Goal: Task Accomplishment & Management: Manage account settings

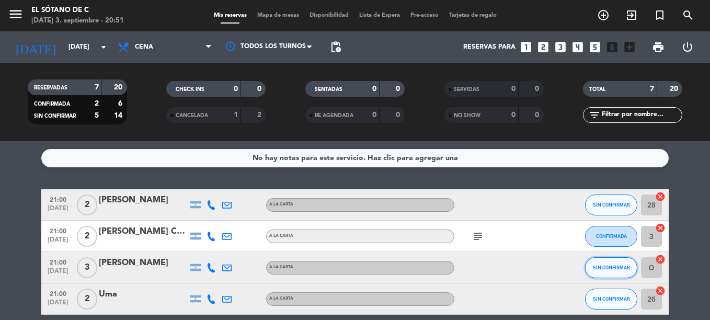
click at [625, 275] on button "SIN CONFIRMAR" at bounding box center [611, 267] width 52 height 21
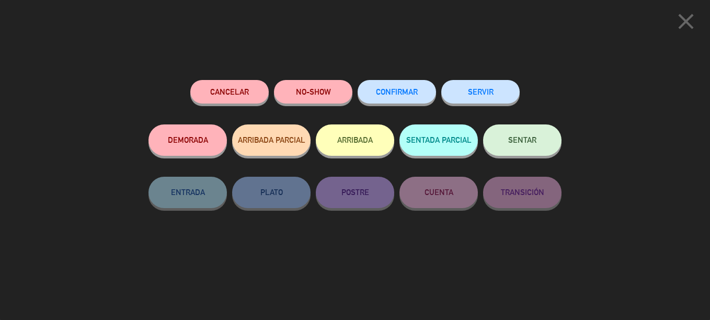
click at [529, 138] on span "SENTAR" at bounding box center [522, 139] width 28 height 9
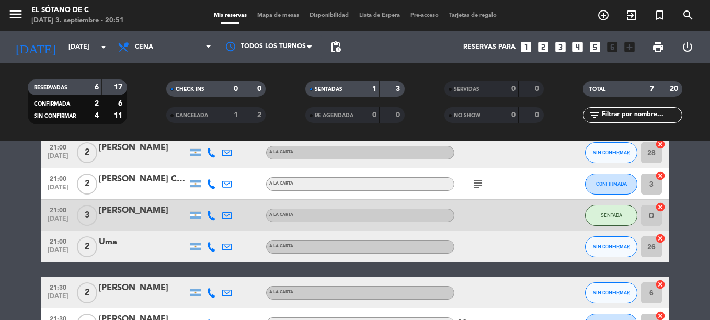
scroll to position [105, 0]
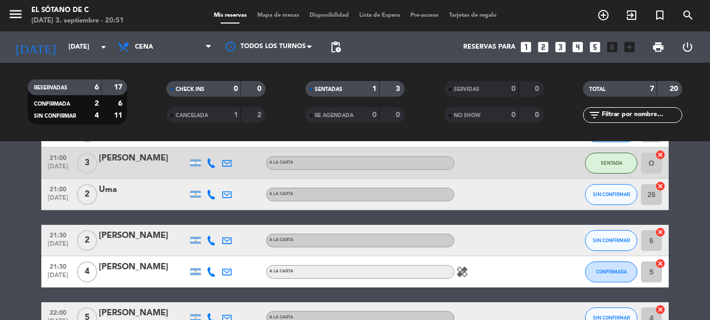
click at [451, 276] on div "A LA CARTA" at bounding box center [360, 272] width 188 height 14
click at [462, 272] on icon "healing" at bounding box center [462, 272] width 13 height 13
click at [514, 255] on div at bounding box center [501, 240] width 94 height 31
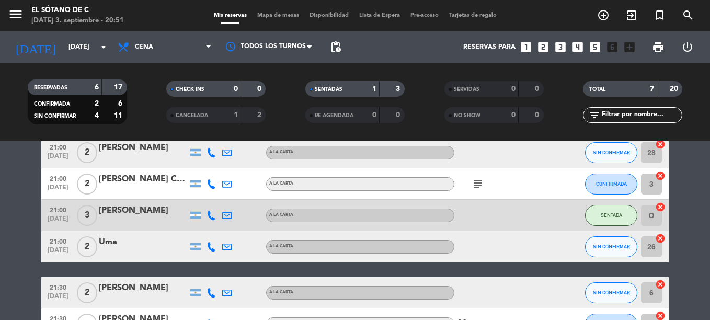
scroll to position [0, 0]
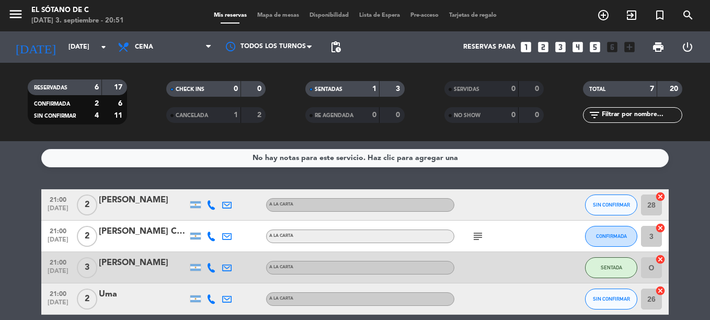
click at [479, 236] on icon "subject" at bounding box center [478, 236] width 13 height 13
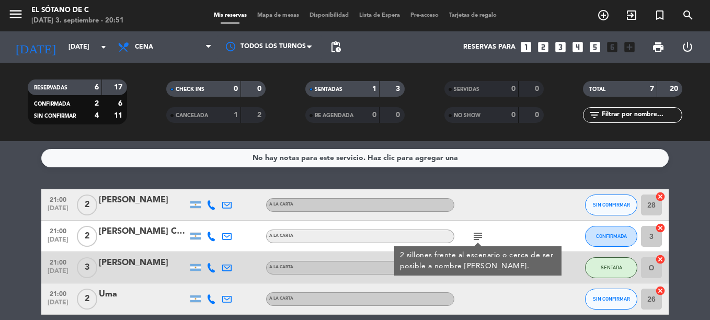
click at [534, 233] on div "subject 2 sillones frente al escenario o cerca de ser posible a nombre [PERSON_…" at bounding box center [501, 236] width 94 height 31
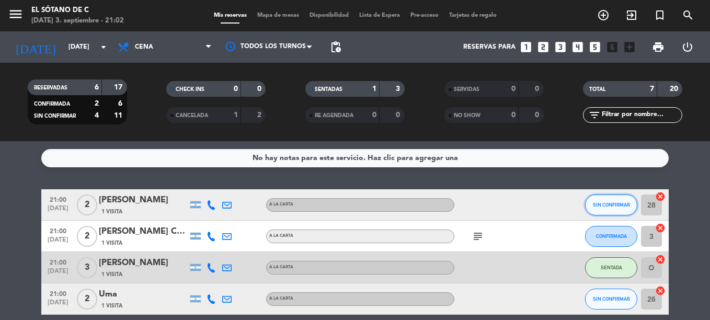
click at [589, 198] on button "SIN CONFIRMAR" at bounding box center [611, 205] width 52 height 21
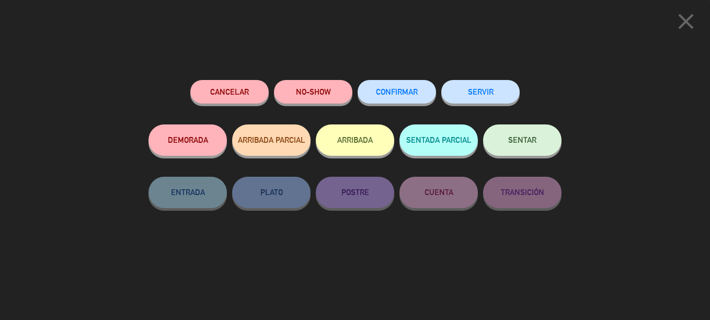
click at [528, 142] on span "SENTAR" at bounding box center [522, 139] width 28 height 9
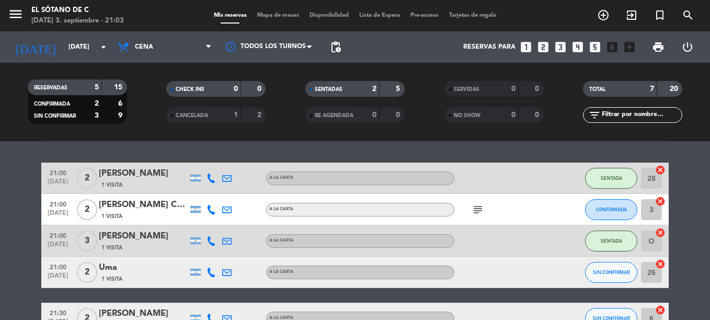
scroll to position [52, 0]
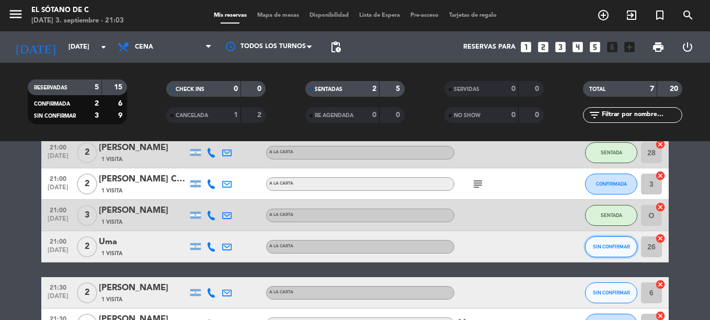
click at [599, 249] on button "SIN CONFIRMAR" at bounding box center [611, 246] width 52 height 21
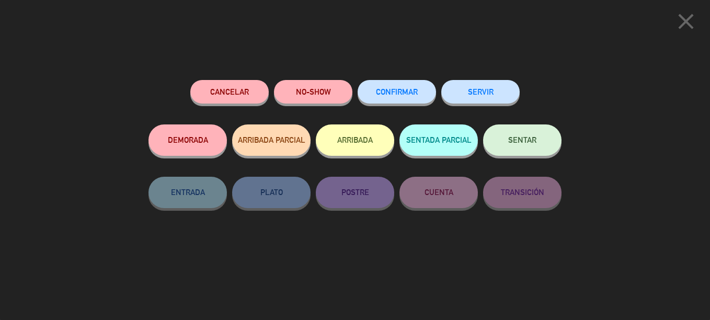
click at [504, 143] on button "SENTAR" at bounding box center [522, 139] width 78 height 31
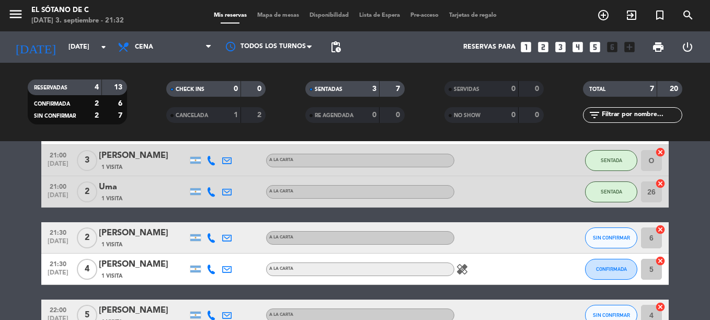
scroll to position [170, 0]
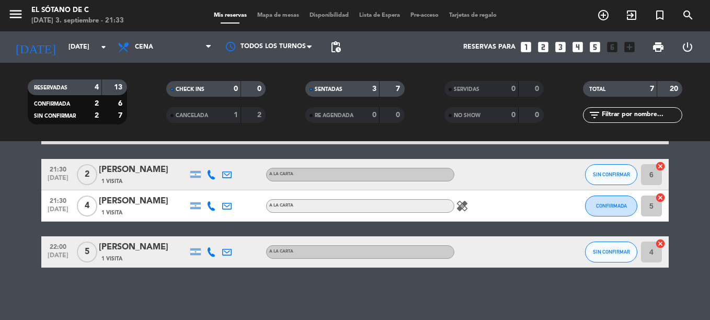
click at [0, 182] on html "close × El Sótano de C × chrome_reader_mode Listado de Reservas account_box Cli…" at bounding box center [355, 160] width 710 height 320
click at [611, 207] on span "CONFIRMADA" at bounding box center [611, 206] width 31 height 6
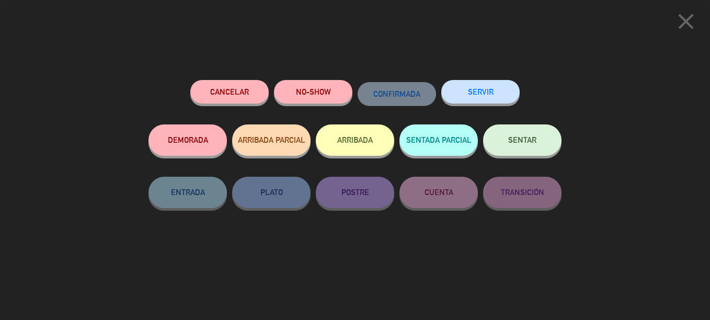
click at [519, 138] on span "SENTAR" at bounding box center [522, 139] width 28 height 9
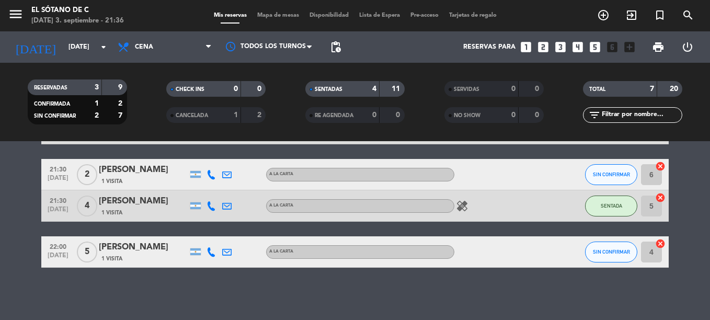
click at [595, 306] on div "No hay notas para este servicio. Haz clic para agregar una 21:00 [DATE] 2 [PERS…" at bounding box center [355, 230] width 710 height 179
click at [667, 286] on div "No hay notas para este servicio. Haz clic para agregar una 21:00 [DATE] 2 [PERS…" at bounding box center [355, 230] width 710 height 179
click at [0, 171] on html "close × El Sótano de C × chrome_reader_mode Listado de Reservas account_box Cli…" at bounding box center [355, 160] width 710 height 320
